Goal: Check status: Check status

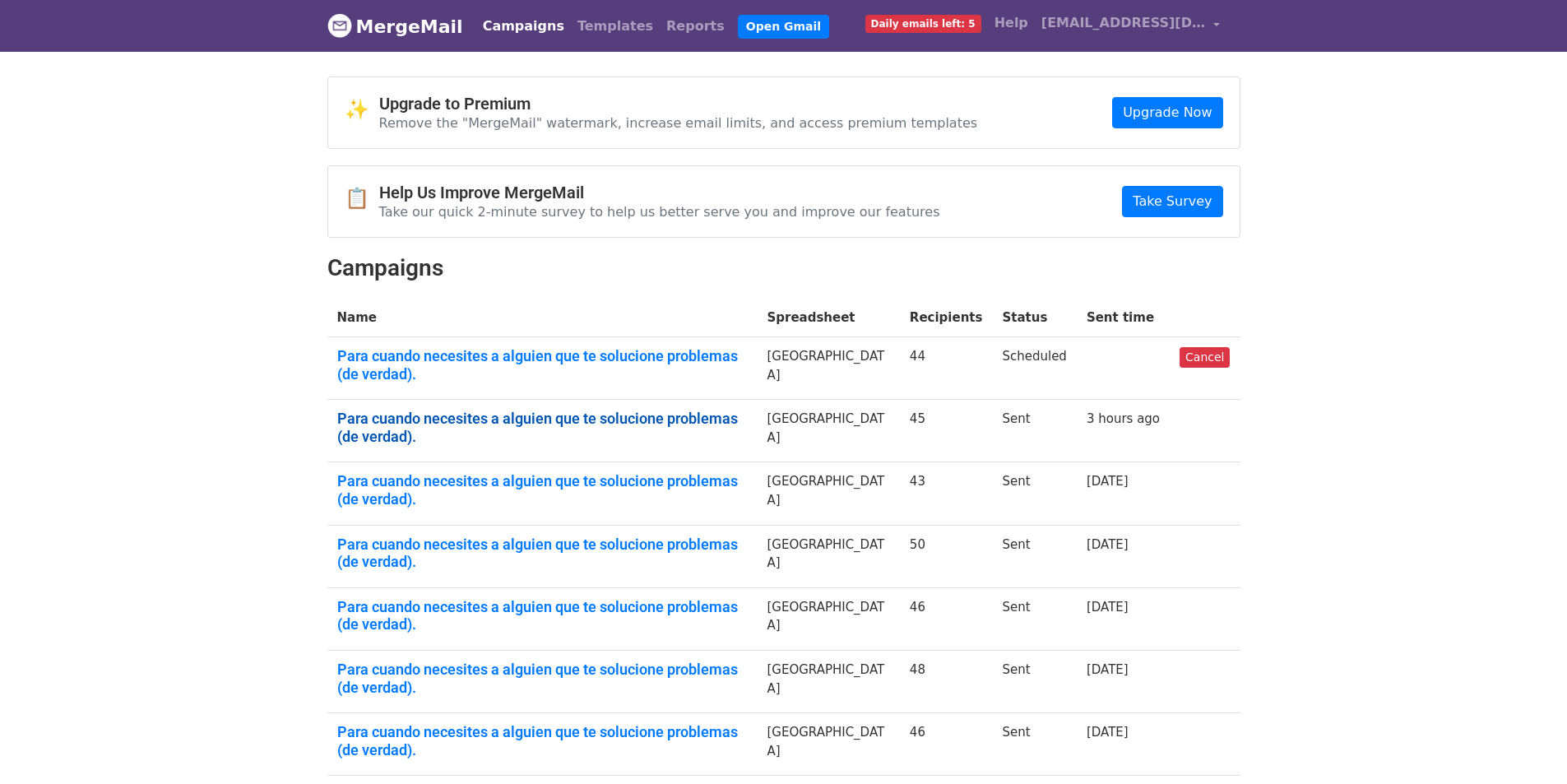
click at [465, 409] on link "Para cuando necesites a alguien que te solucione problemas (de verdad)." at bounding box center [543, 427] width 410 height 36
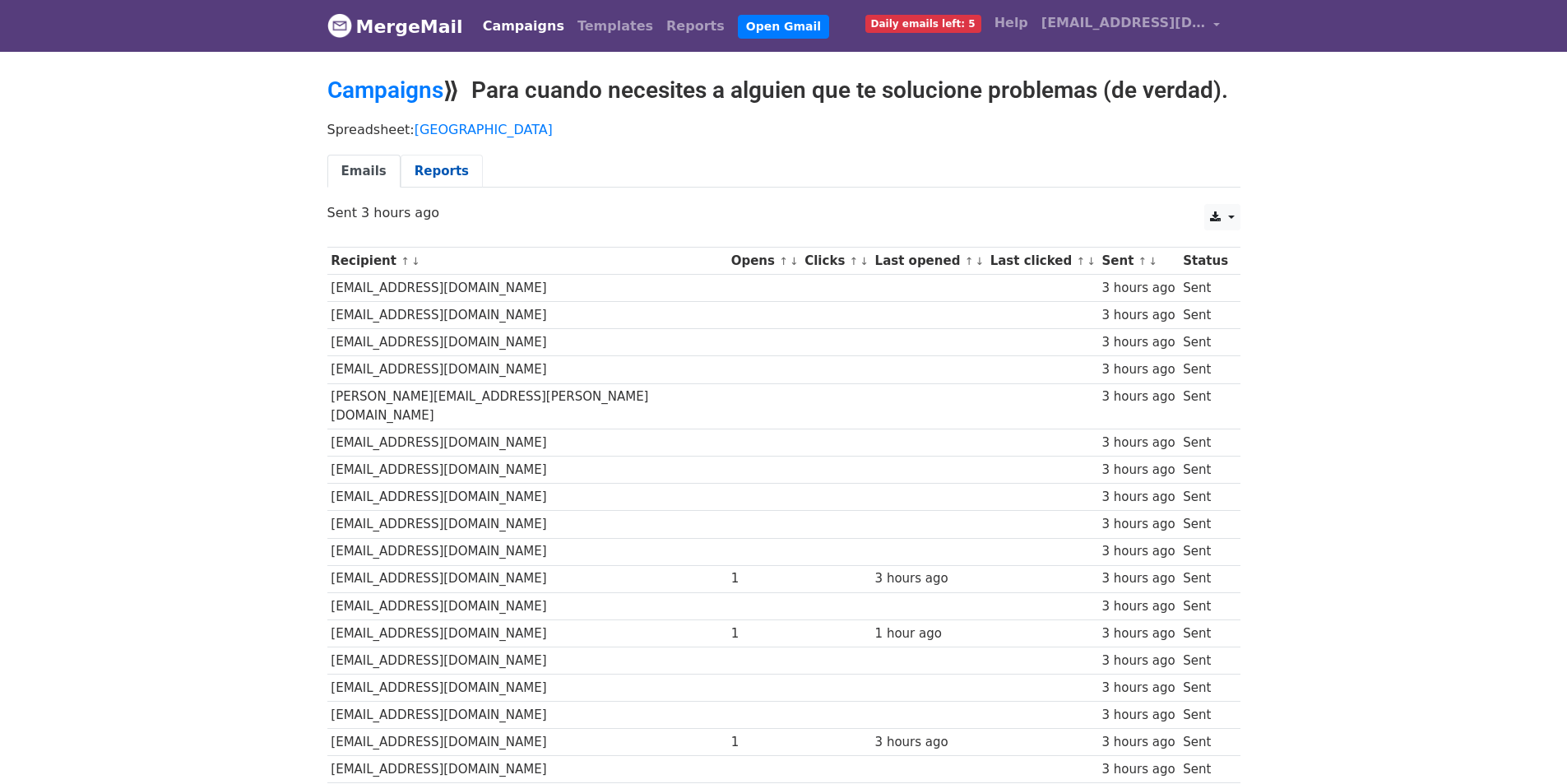
click at [430, 171] on link "Reports" at bounding box center [442, 171] width 82 height 34
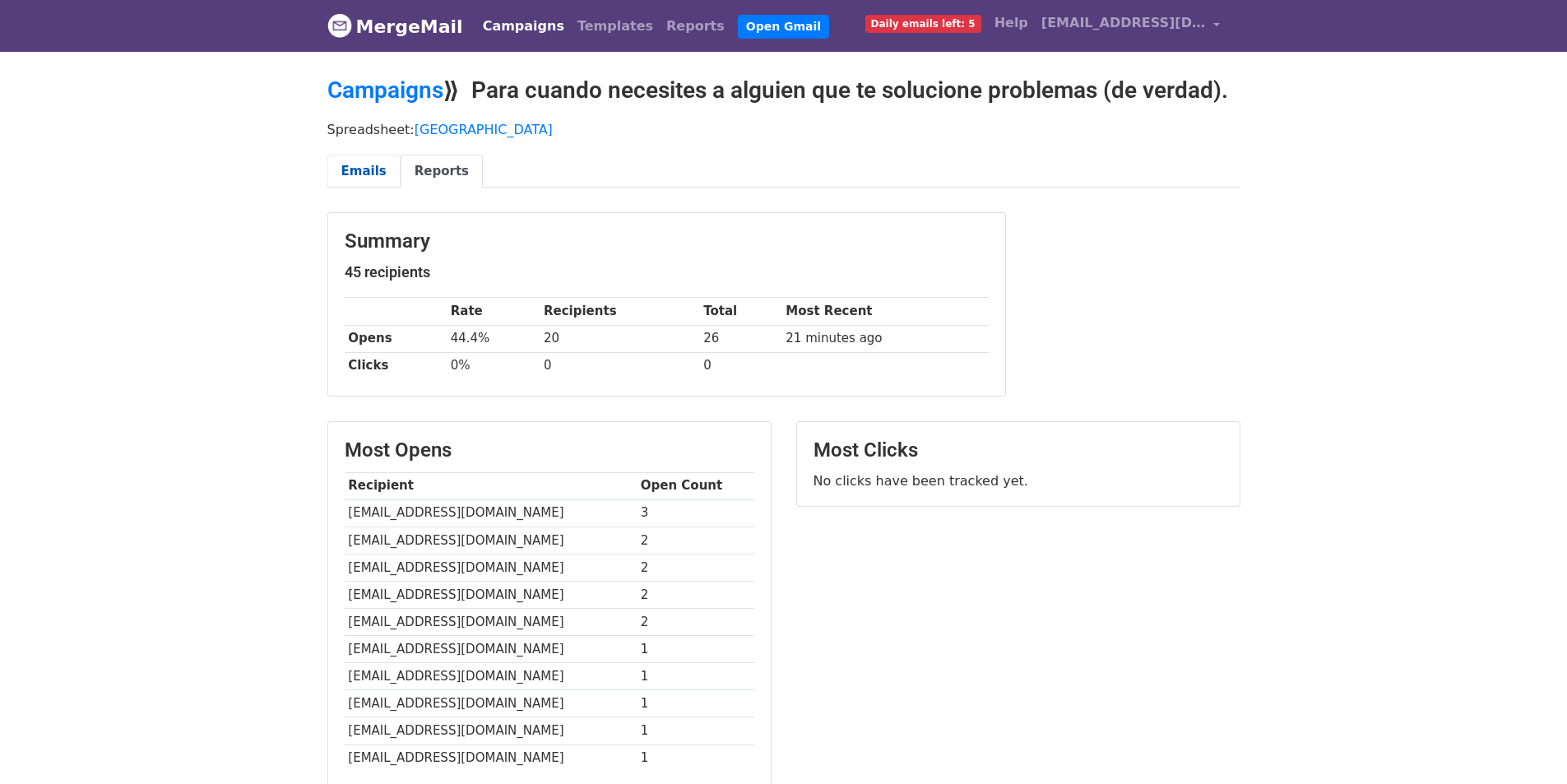
click at [370, 178] on link "Emails" at bounding box center [364, 171] width 73 height 34
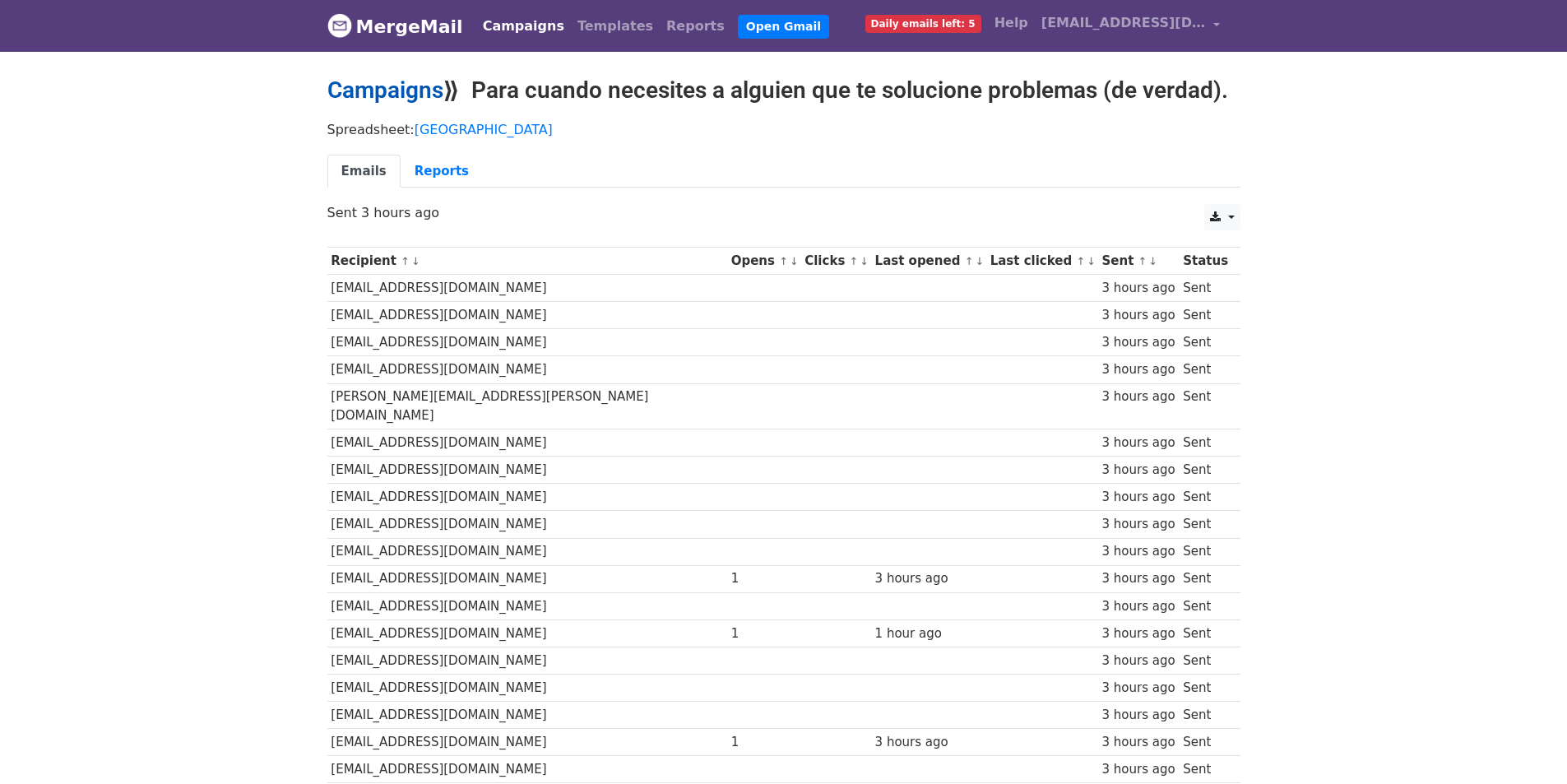
click at [347, 87] on link "Campaigns" at bounding box center [386, 90] width 116 height 27
